Goal: Register for event/course

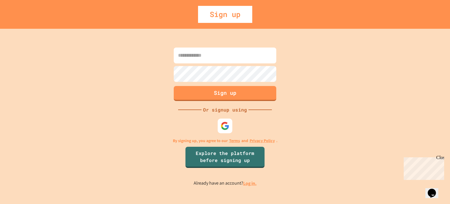
click at [232, 60] on input at bounding box center [225, 55] width 103 height 16
type input "**********"
click at [144, 74] on div "**********" at bounding box center [225, 116] width 450 height 175
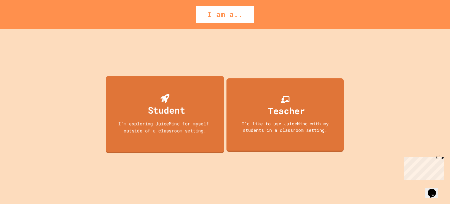
click at [155, 96] on div "Student" at bounding box center [165, 105] width 40 height 23
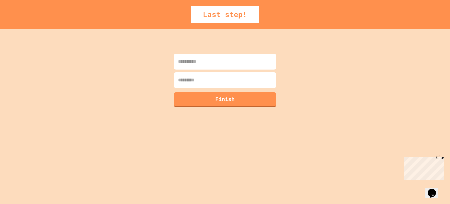
click at [225, 59] on input at bounding box center [225, 62] width 103 height 16
type input "********"
click at [197, 85] on input at bounding box center [225, 80] width 103 height 16
type input "*"
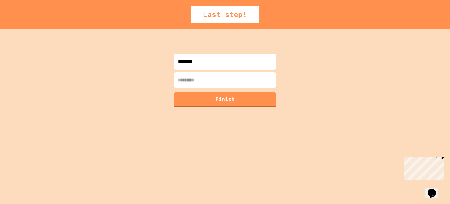
type input "*"
type input "**********"
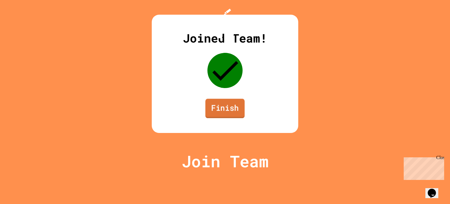
click at [221, 118] on link "Finish" at bounding box center [225, 108] width 39 height 19
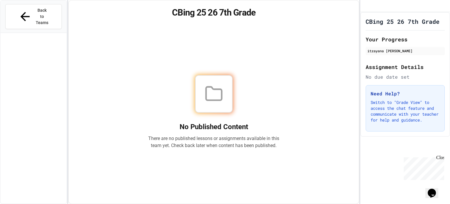
click at [215, 89] on icon at bounding box center [214, 93] width 19 height 19
click at [431, 192] on icon "Opens Chat This icon Opens the chat window." at bounding box center [431, 192] width 9 height 9
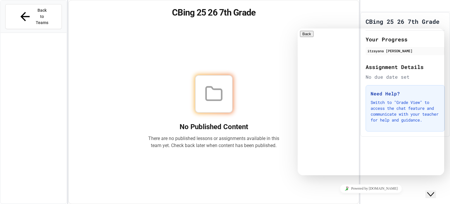
click at [430, 190] on button "Close Chat This icon closes the chat window." at bounding box center [431, 194] width 11 height 8
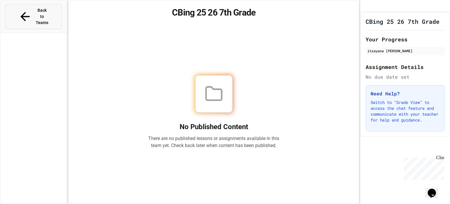
click at [42, 13] on button "Back to Teams" at bounding box center [33, 16] width 57 height 25
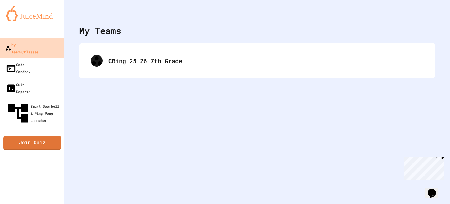
click at [38, 48] on link "My Teams/Classes" at bounding box center [32, 48] width 67 height 21
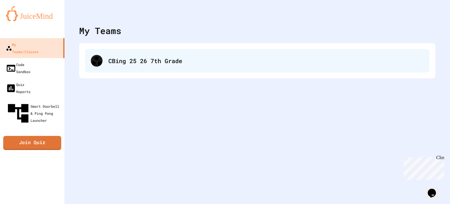
click at [150, 52] on div "CBing 25 26 7th Grade" at bounding box center [257, 60] width 345 height 23
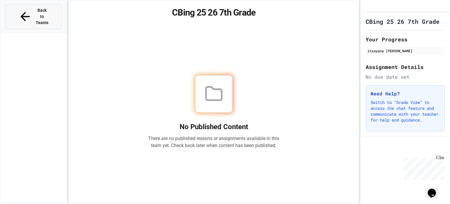
click at [42, 9] on span "Back to Teams" at bounding box center [42, 16] width 14 height 18
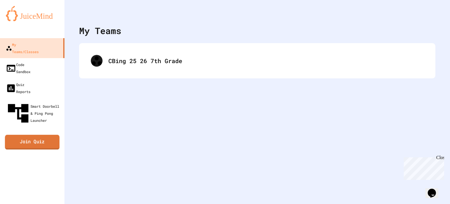
click at [43, 135] on link "Join Quiz" at bounding box center [32, 142] width 55 height 15
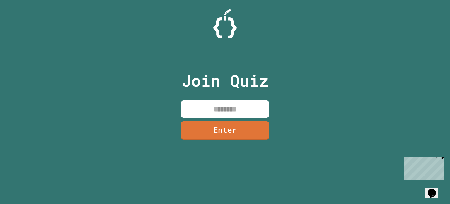
click at [221, 120] on div "Join Quiz Enter" at bounding box center [225, 102] width 99 height 174
click at [208, 104] on input at bounding box center [225, 108] width 88 height 17
type input "********"
click at [201, 123] on link "Enter" at bounding box center [225, 130] width 89 height 19
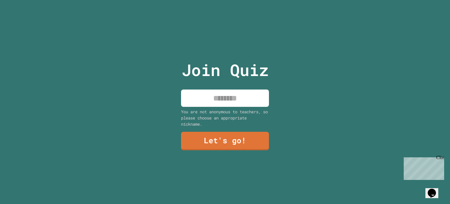
click at [228, 100] on input at bounding box center [225, 97] width 88 height 17
type input "****"
click at [232, 133] on link "Let's go!" at bounding box center [225, 140] width 88 height 19
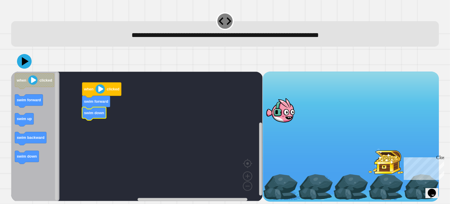
click at [101, 90] on image "Blockly Workspace" at bounding box center [100, 88] width 9 height 9
drag, startPoint x: 289, startPoint y: 119, endPoint x: 317, endPoint y: 123, distance: 28.1
click at [317, 123] on div at bounding box center [351, 136] width 176 height 128
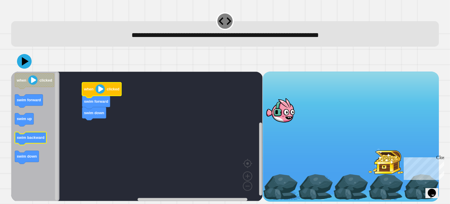
click at [41, 138] on text "swim backward" at bounding box center [31, 137] width 28 height 4
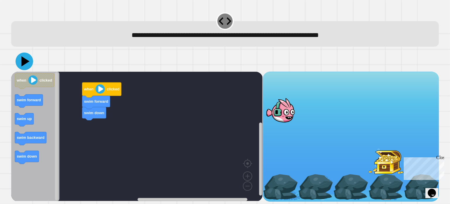
click at [25, 63] on icon at bounding box center [25, 61] width 8 height 10
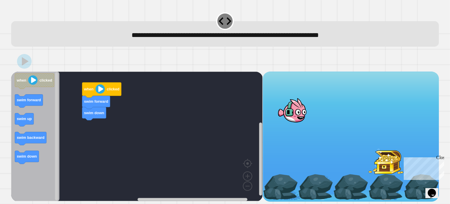
click at [101, 89] on image "Blockly Workspace" at bounding box center [100, 88] width 9 height 9
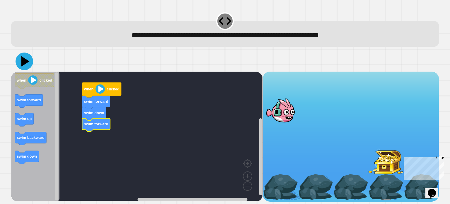
click at [22, 62] on icon at bounding box center [25, 61] width 8 height 10
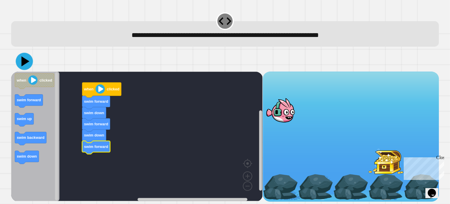
click at [26, 63] on icon at bounding box center [26, 61] width 8 height 10
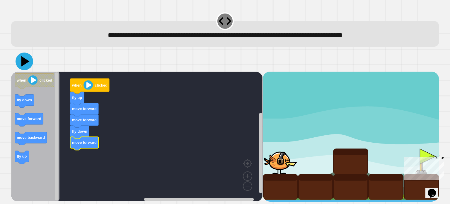
click at [22, 60] on icon at bounding box center [25, 61] width 8 height 10
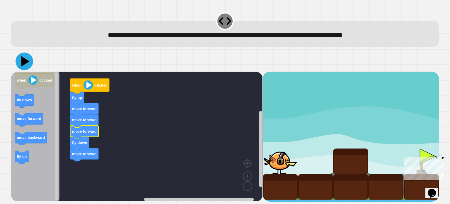
click at [26, 61] on icon at bounding box center [25, 61] width 8 height 10
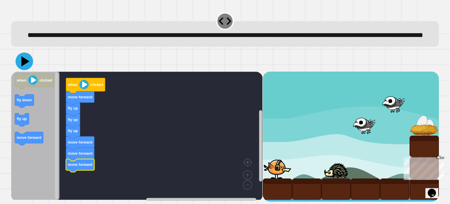
click at [28, 70] on icon at bounding box center [25, 61] width 18 height 18
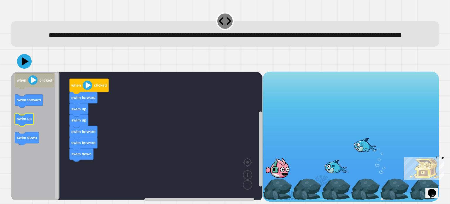
click at [26, 126] on icon "Blockly Workspace" at bounding box center [24, 119] width 19 height 13
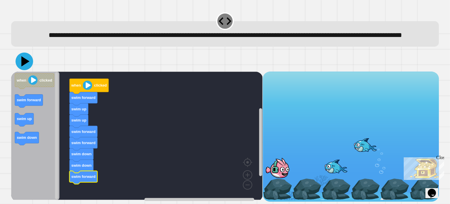
click at [26, 70] on icon at bounding box center [25, 61] width 18 height 18
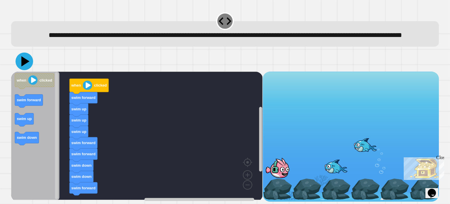
click at [25, 69] on icon at bounding box center [25, 61] width 18 height 18
click at [26, 66] on icon at bounding box center [25, 61] width 8 height 10
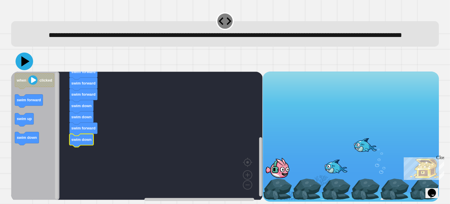
click at [26, 70] on icon at bounding box center [25, 61] width 18 height 18
